Goal: Task Accomplishment & Management: Use online tool/utility

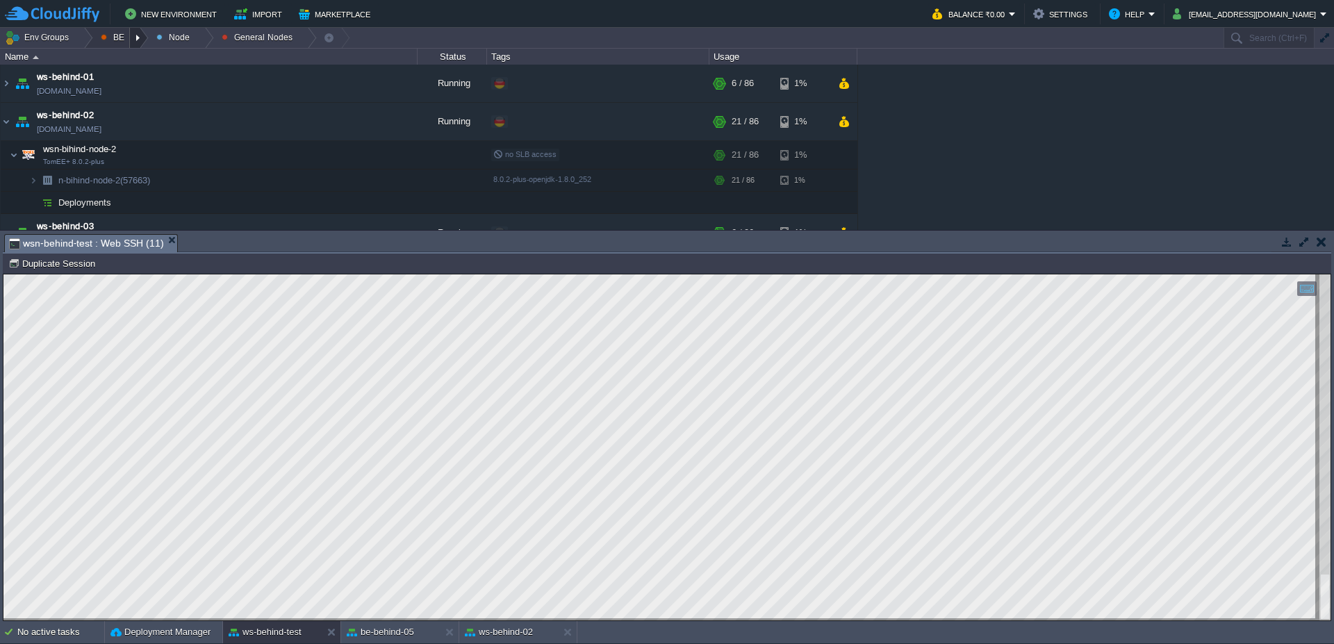
click at [140, 36] on div at bounding box center [139, 38] width 19 height 20
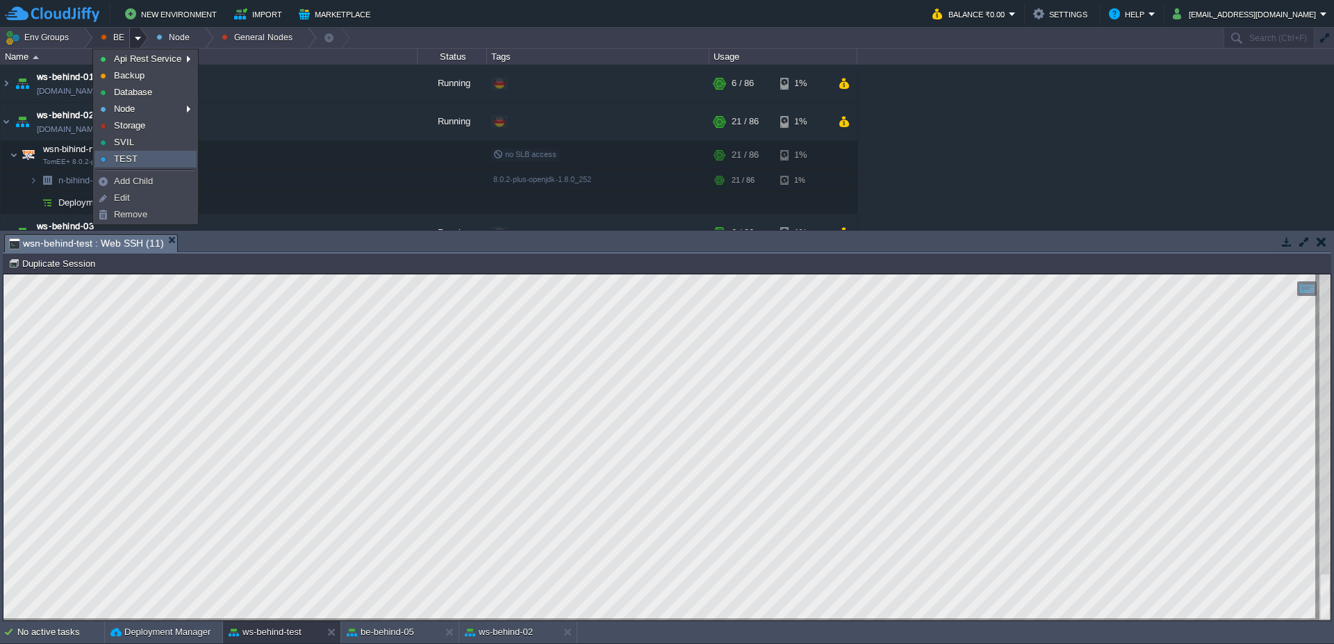
click at [138, 161] on link "TEST" at bounding box center [145, 158] width 101 height 15
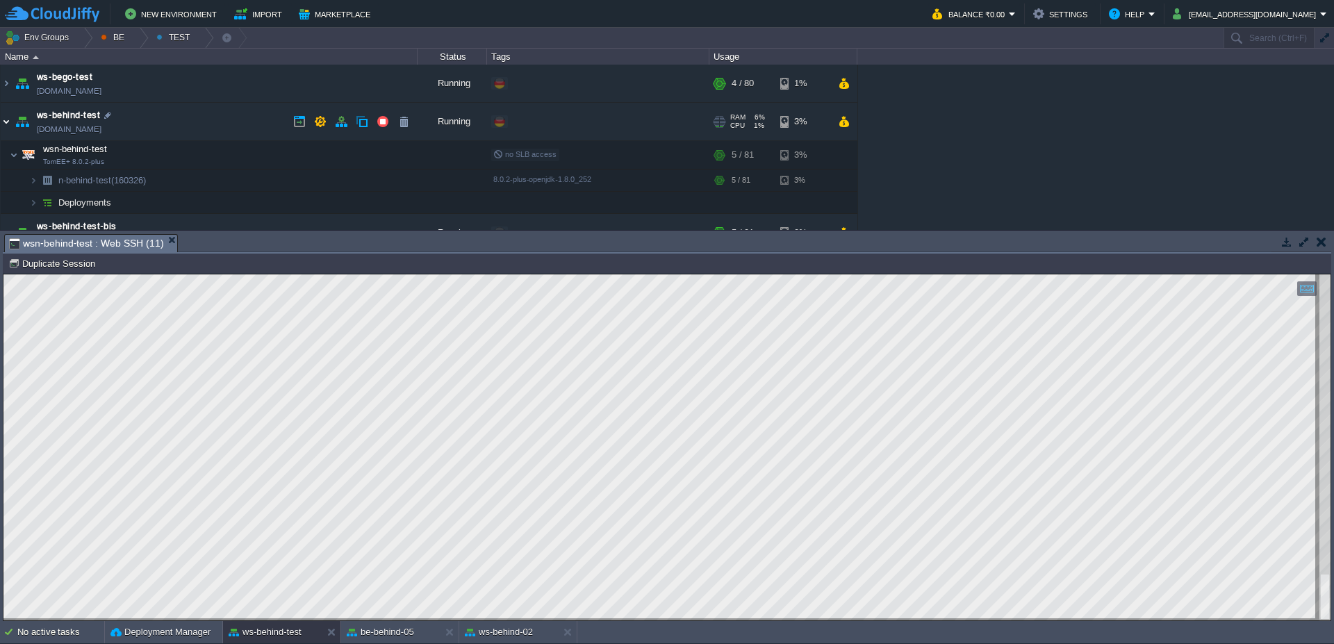
click at [1, 126] on img at bounding box center [6, 122] width 11 height 38
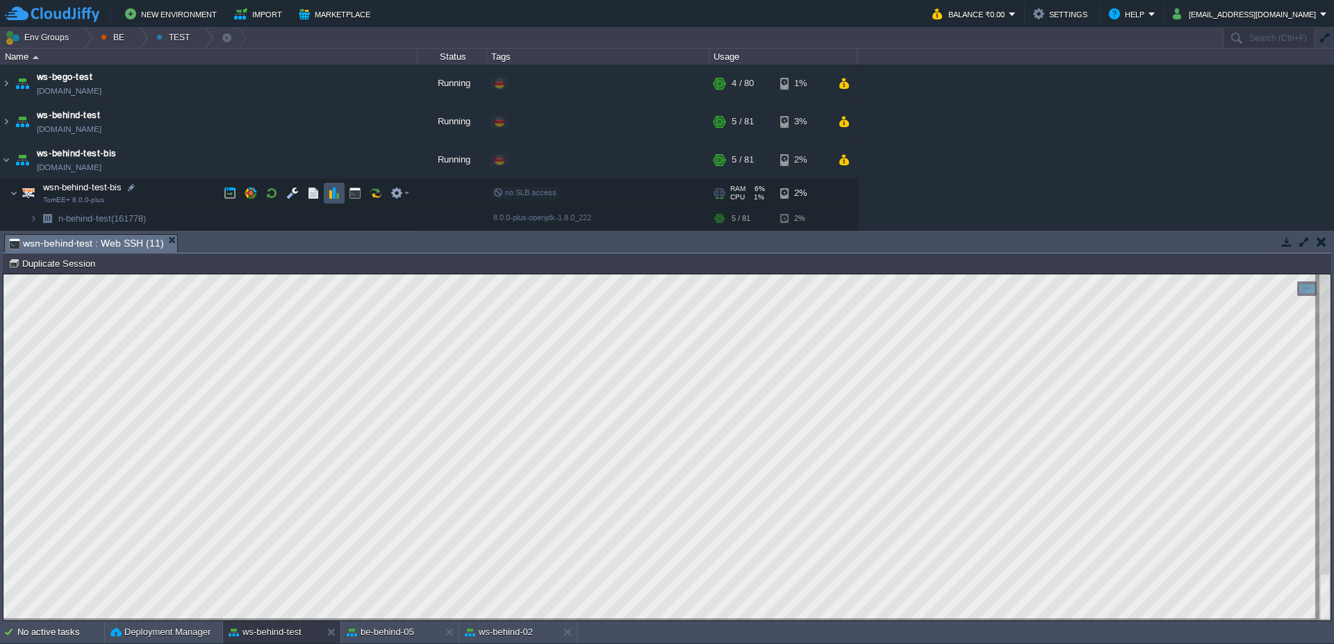
click at [336, 195] on button "button" at bounding box center [334, 193] width 13 height 13
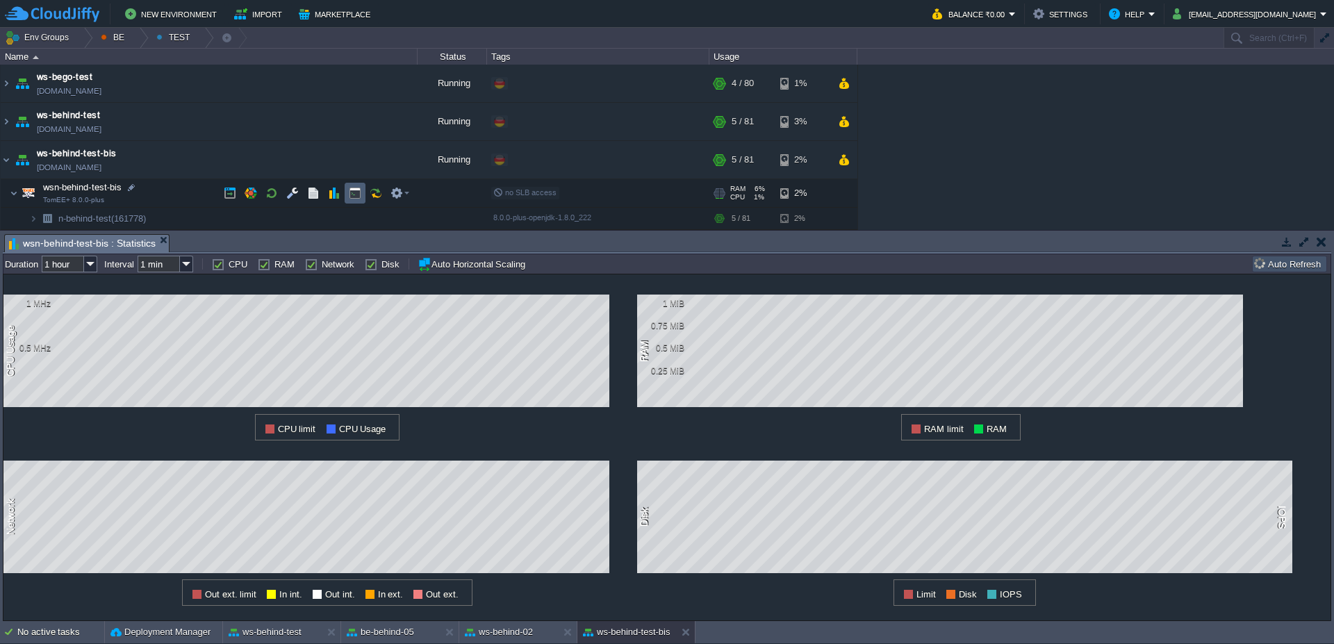
click at [355, 195] on button "button" at bounding box center [355, 193] width 13 height 13
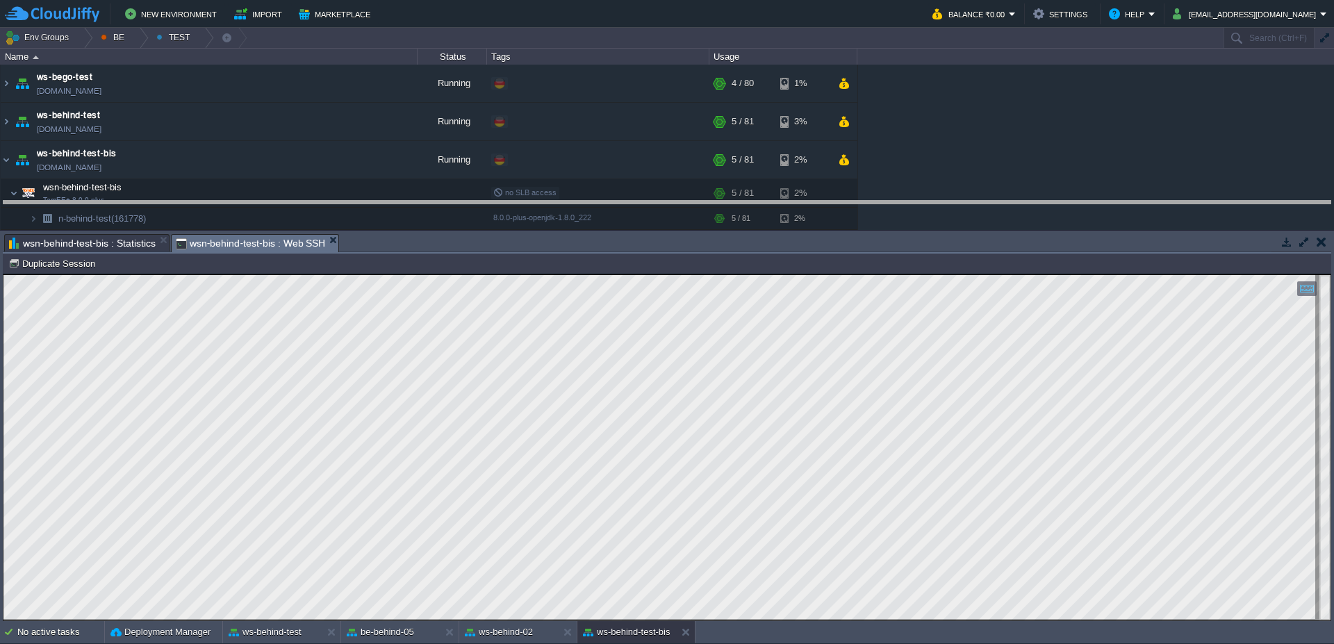
drag, startPoint x: 678, startPoint y: 245, endPoint x: 679, endPoint y: 204, distance: 41.0
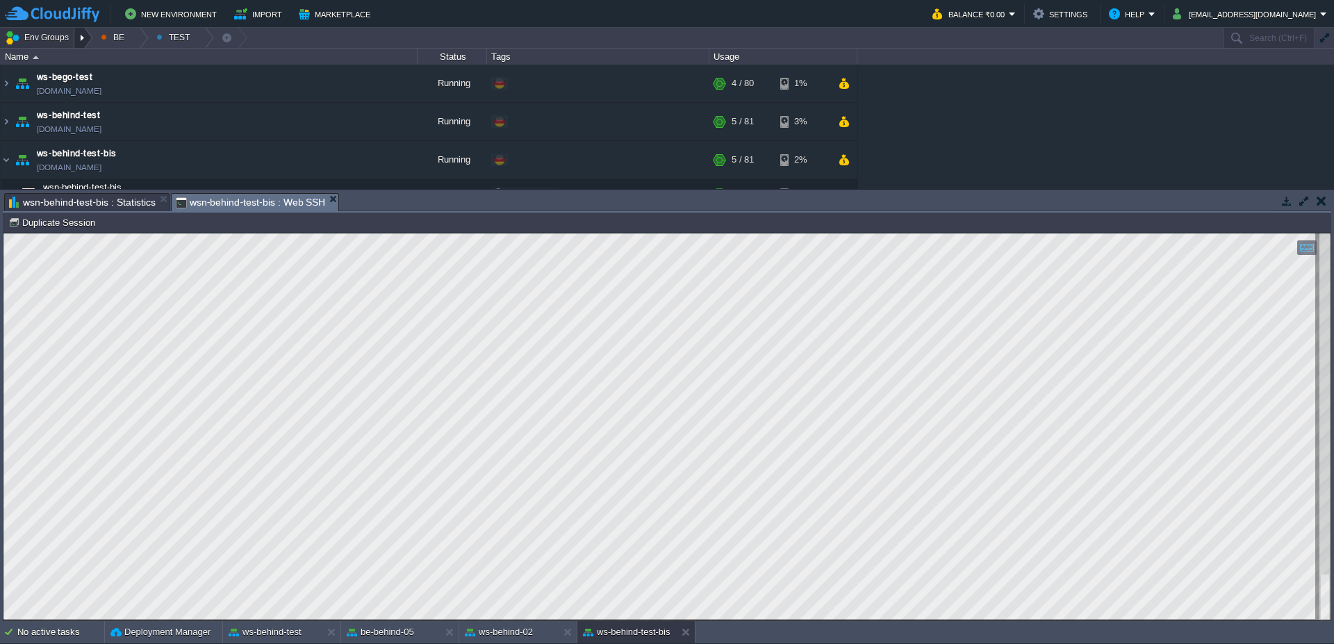
click at [88, 38] on div at bounding box center [83, 38] width 19 height 20
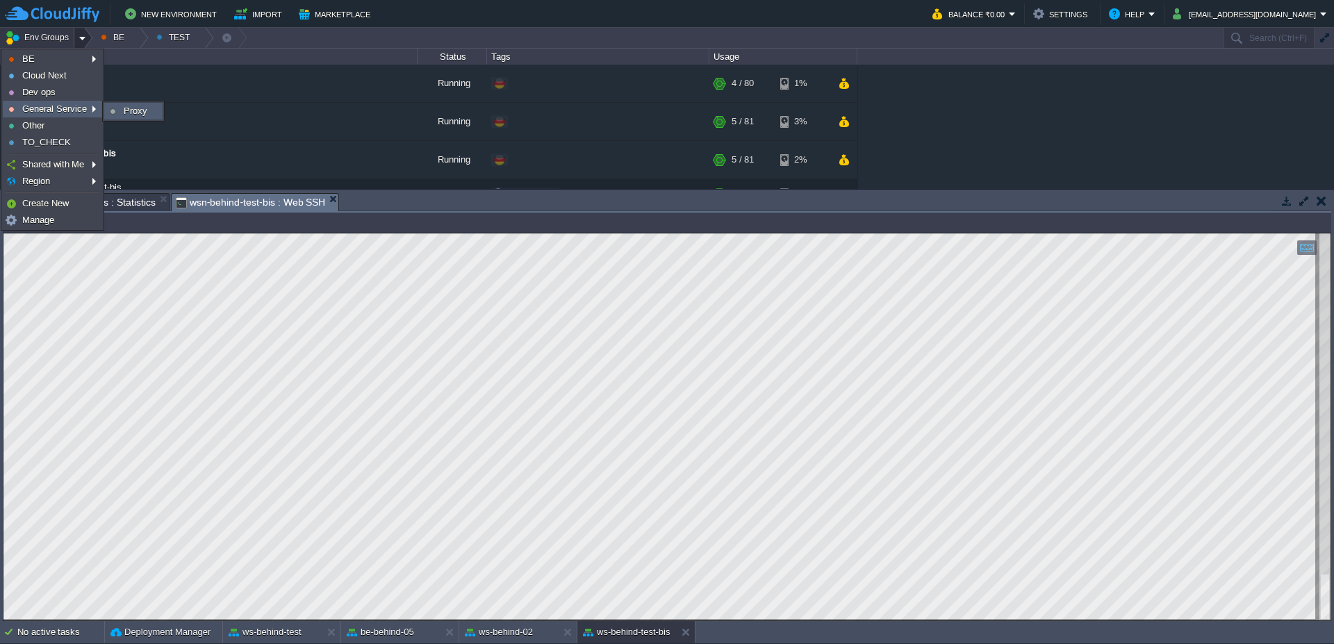
click at [115, 108] on link "Proxy" at bounding box center [133, 111] width 57 height 15
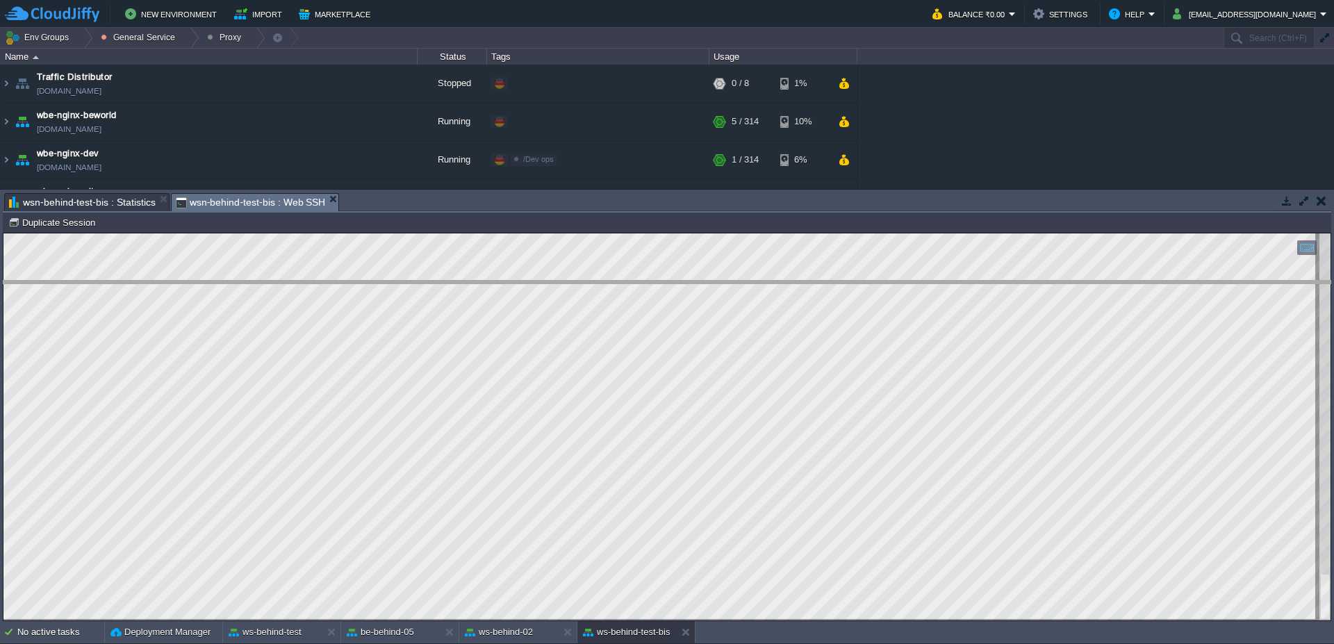
drag, startPoint x: 429, startPoint y: 211, endPoint x: 413, endPoint y: 325, distance: 115.2
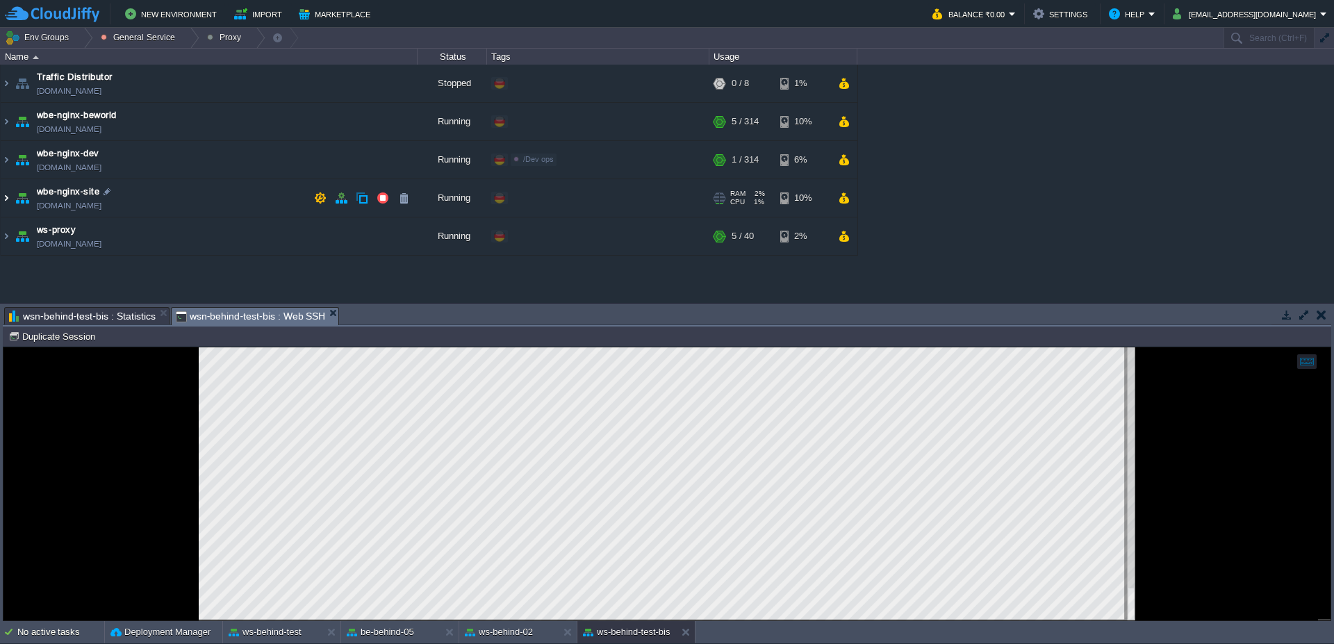
click at [1, 201] on img at bounding box center [6, 198] width 11 height 38
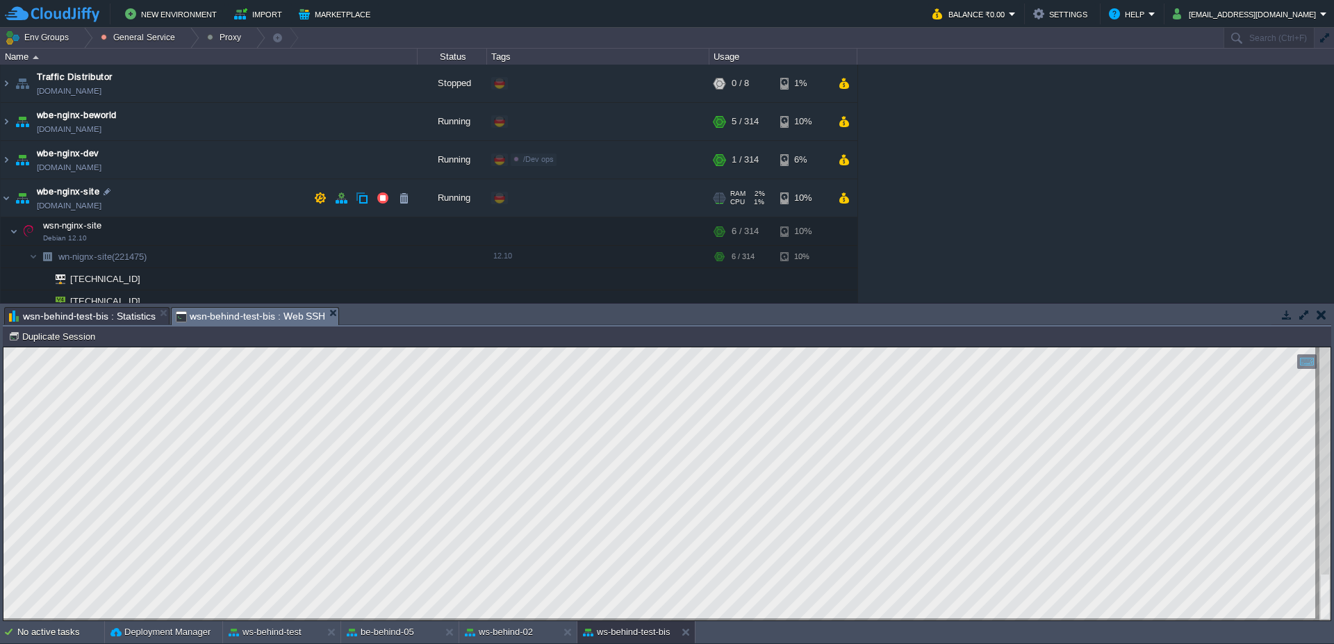
scroll to position [48, 0]
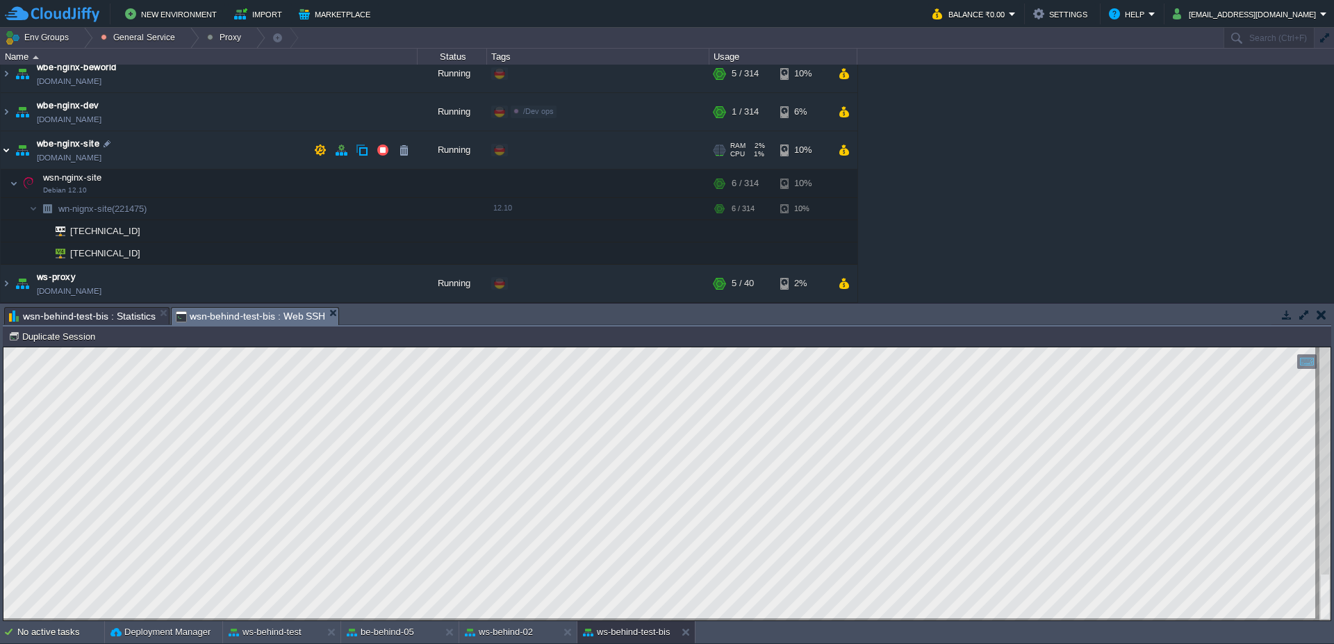
click at [1, 147] on img at bounding box center [6, 150] width 11 height 38
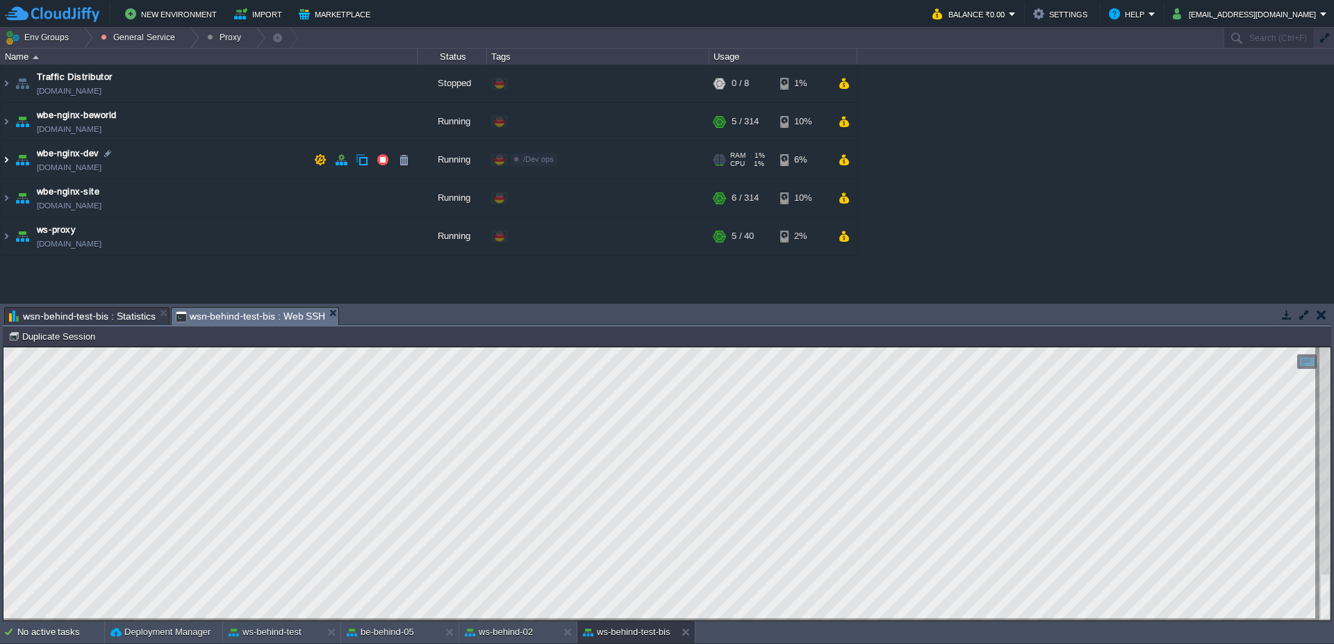
scroll to position [0, 0]
click at [1, 158] on img at bounding box center [6, 160] width 11 height 38
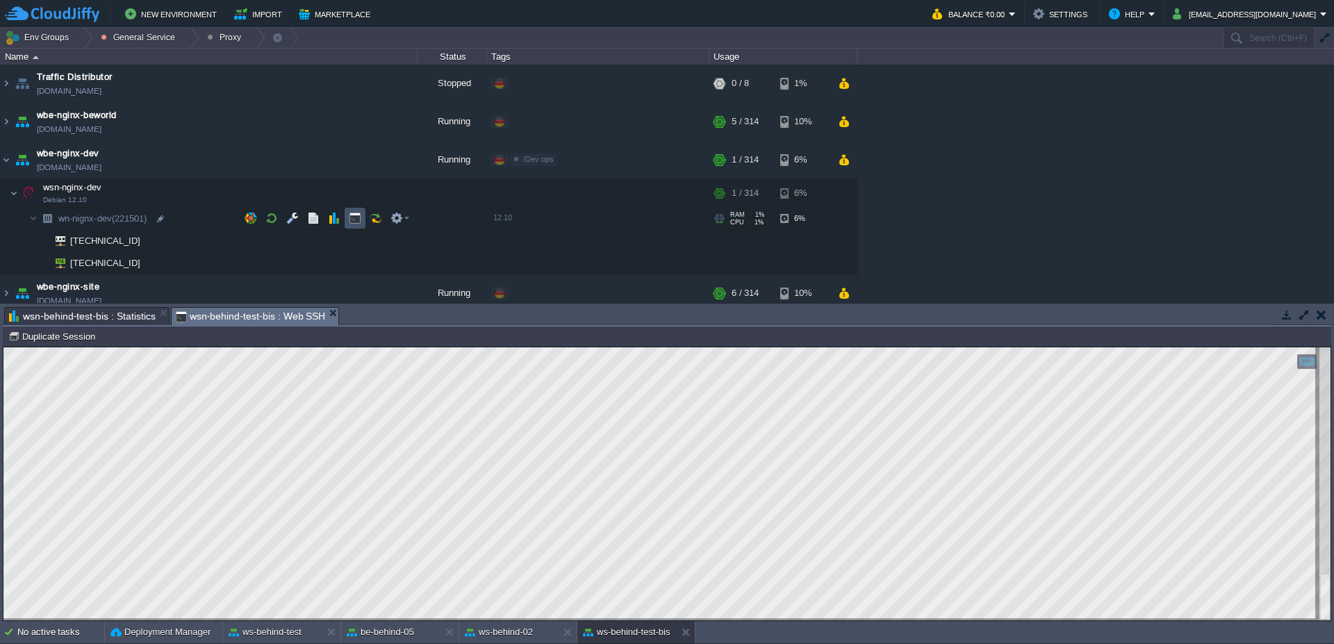
click at [357, 220] on button "button" at bounding box center [355, 218] width 13 height 13
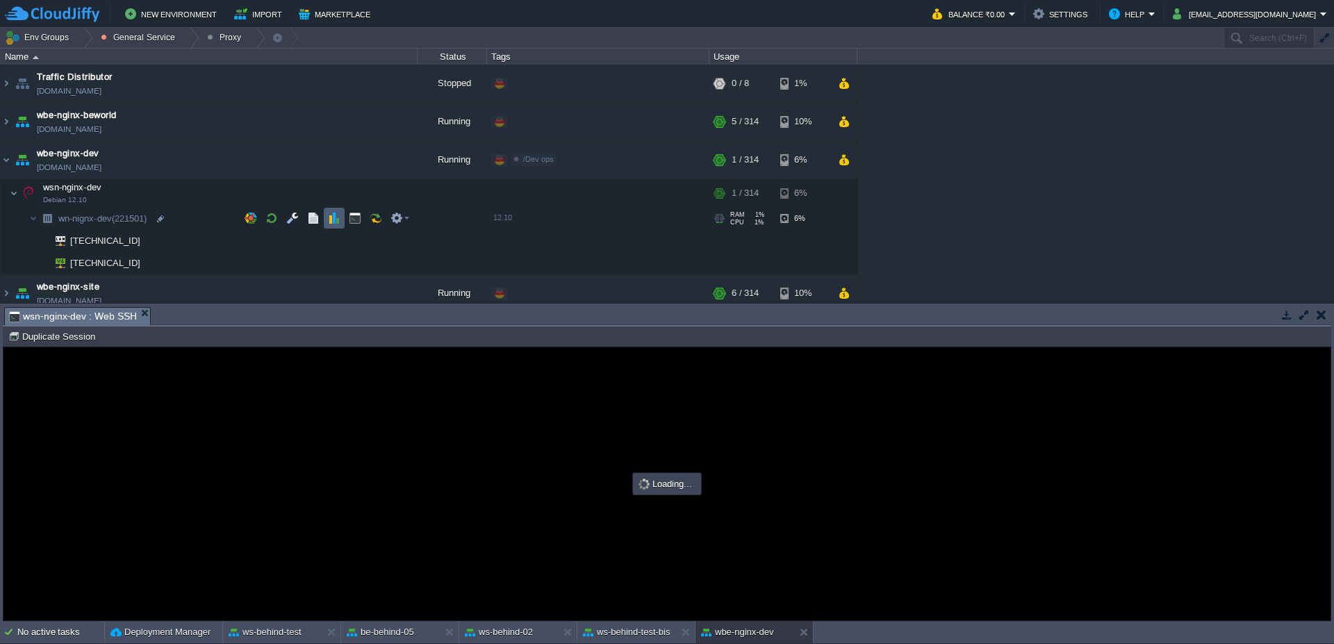
click at [326, 220] on td at bounding box center [334, 218] width 21 height 21
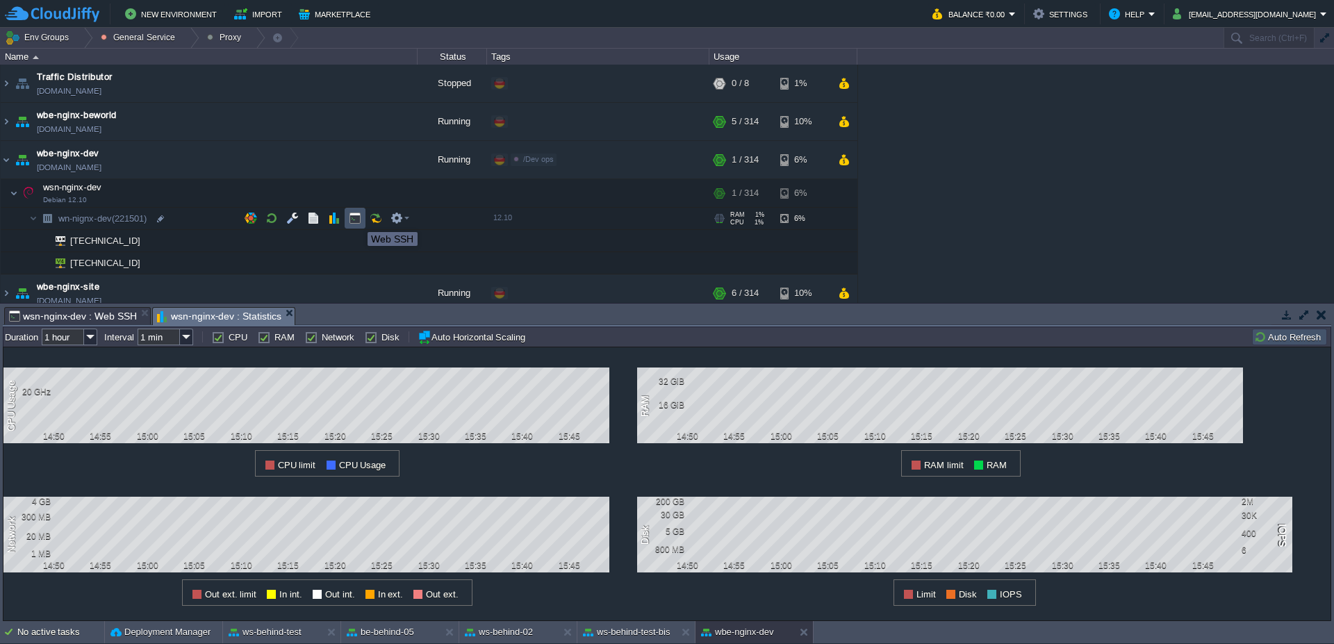
click at [357, 220] on button "button" at bounding box center [355, 218] width 13 height 13
type input "#000000"
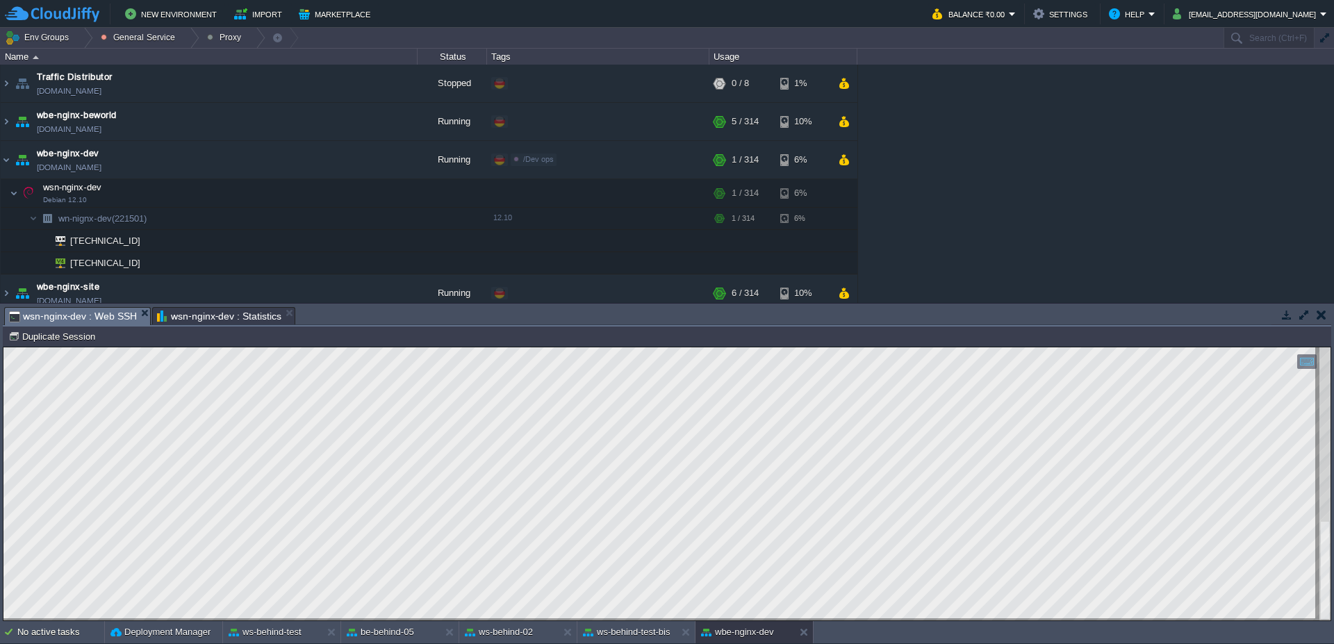
scroll to position [69, 129]
type textarea "server { 18 listen 443 ssl; 19 server_name [DOMAIN_NAME] [DOMAIN_NAME] [DOMAIN_…"
click at [659, 639] on div "ws-behind-test-bis" at bounding box center [626, 632] width 99 height 22
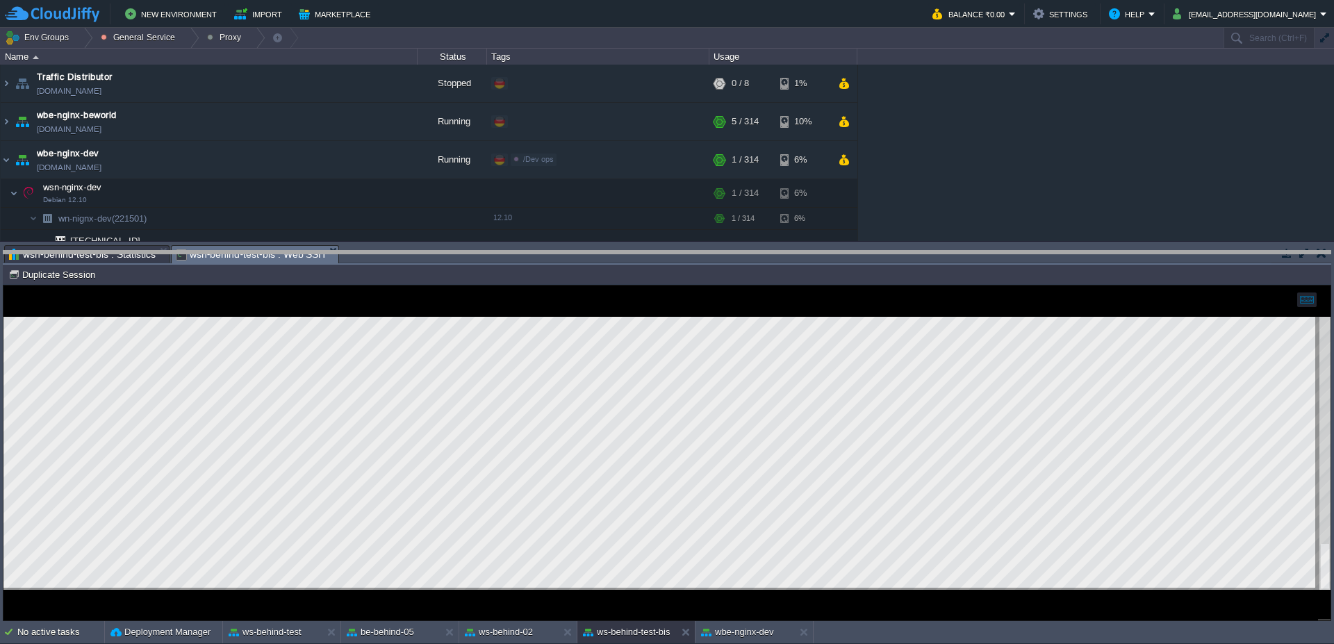
drag, startPoint x: 576, startPoint y: 256, endPoint x: 582, endPoint y: 272, distance: 17.6
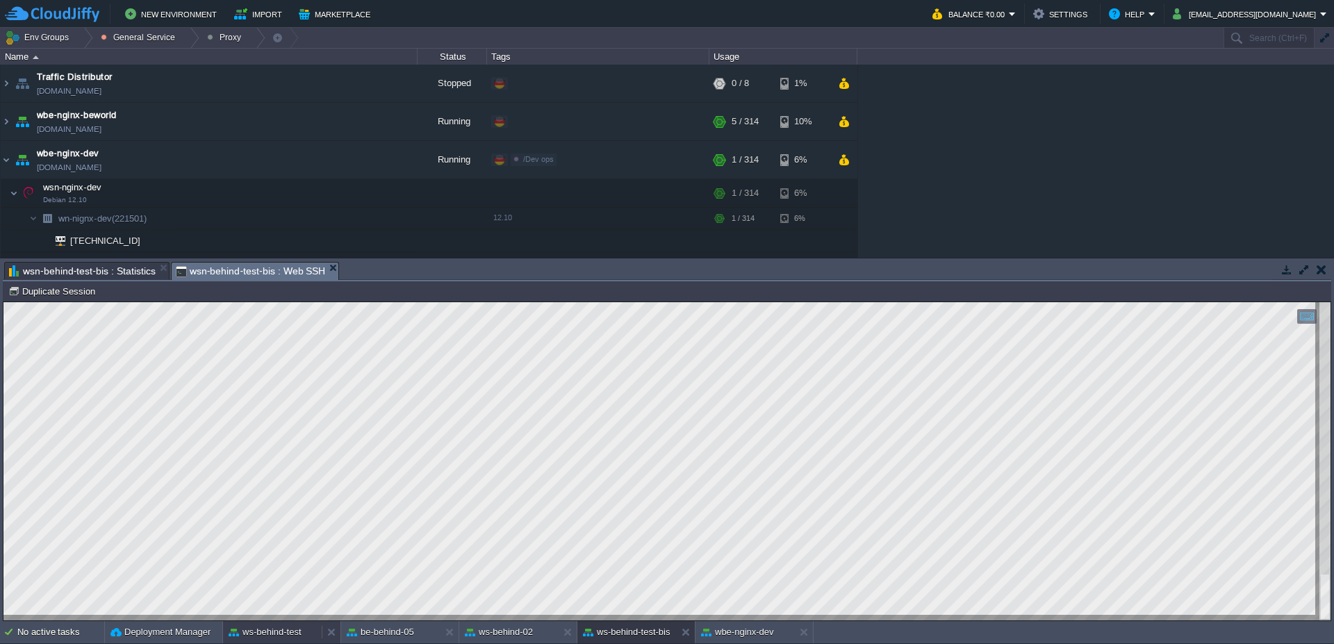
click at [275, 628] on button "ws-behind-test" at bounding box center [265, 632] width 73 height 14
type textarea "try to WEB created"
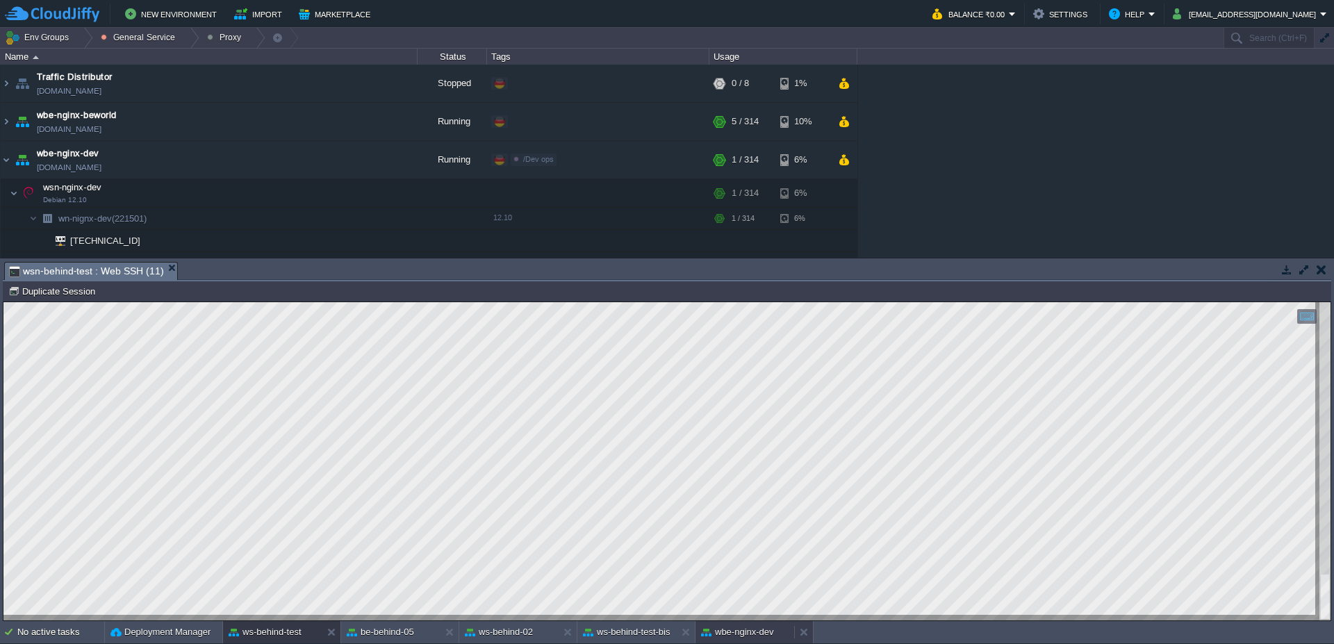
click at [763, 631] on button "wbe-nginx-dev" at bounding box center [737, 632] width 73 height 14
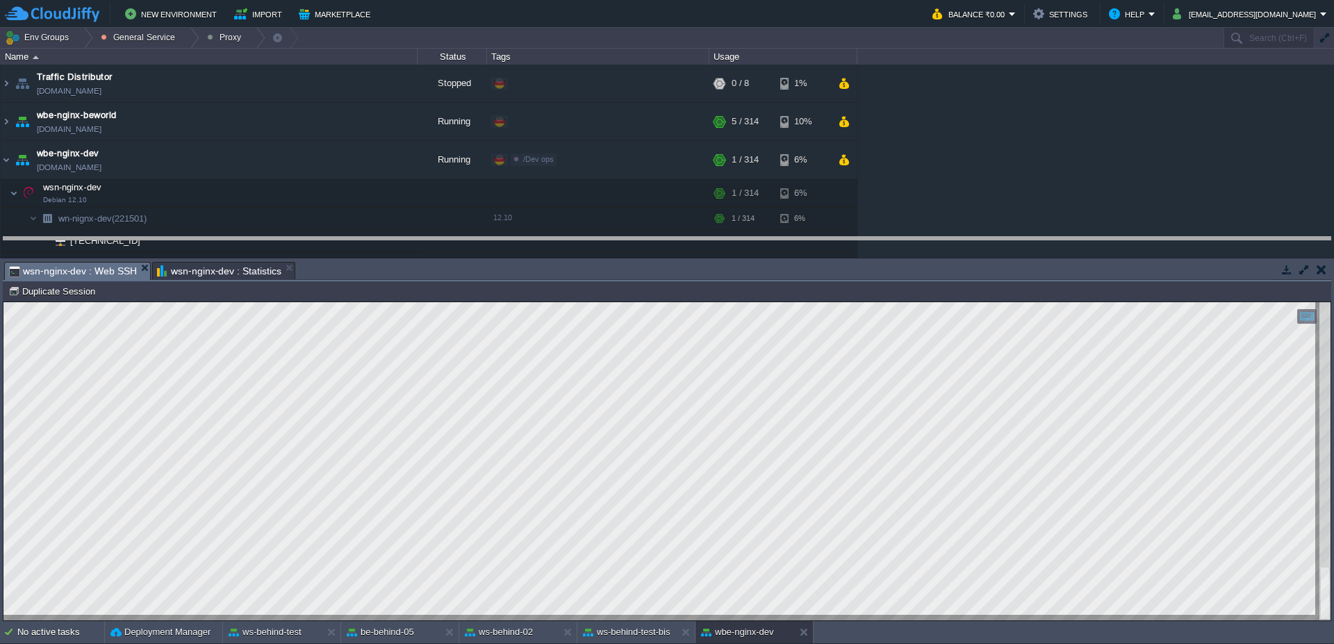
drag, startPoint x: 621, startPoint y: 272, endPoint x: 623, endPoint y: 246, distance: 26.4
